Goal: Information Seeking & Learning: Find specific fact

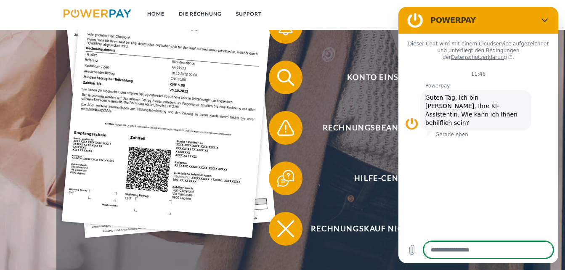
scroll to position [247, 0]
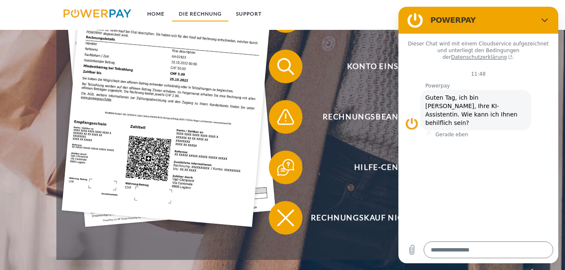
click at [195, 13] on link "DIE RECHNUNG" at bounding box center [200, 13] width 57 height 15
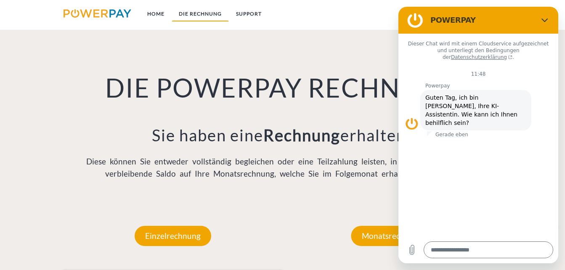
scroll to position [564, 0]
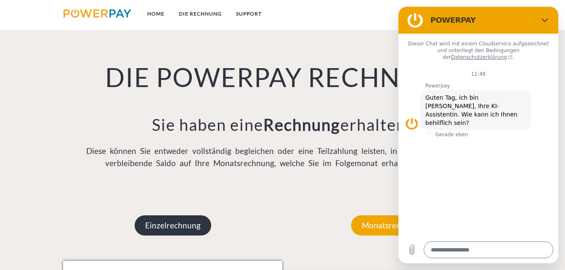
click at [187, 227] on p "Einzelrechnung" at bounding box center [173, 226] width 77 height 20
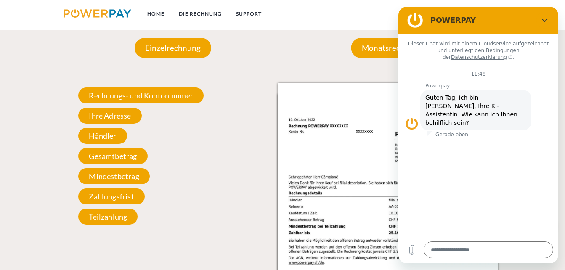
scroll to position [749, 0]
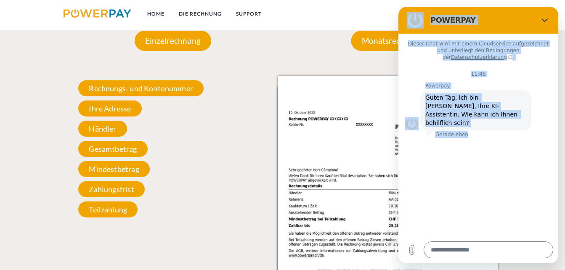
drag, startPoint x: 476, startPoint y: 142, endPoint x: 255, endPoint y: 157, distance: 222.0
click html "POWERPAY Dieser Chat wird mit einem Cloudservice aufgezeichnet und unterliegt d…"
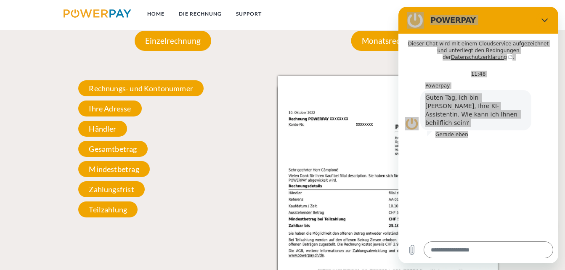
click at [255, 157] on div "Rechnungs- und Kontonummer Ihre Rechnungs –und Kontonummer. Bitte geben Sie die…" at bounding box center [172, 149] width 219 height 146
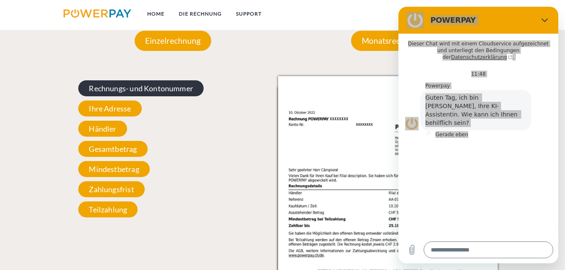
click at [144, 89] on span "Rechnungs- und Kontonummer" at bounding box center [140, 88] width 125 height 16
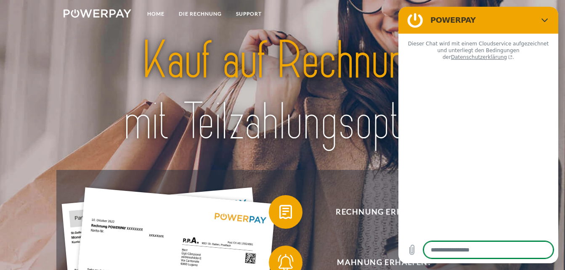
type textarea "*"
